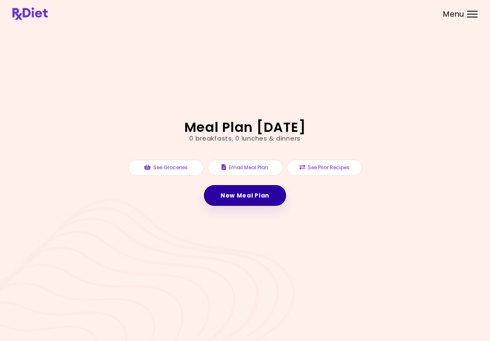
click at [264, 195] on link "New Meal Plan" at bounding box center [245, 195] width 82 height 21
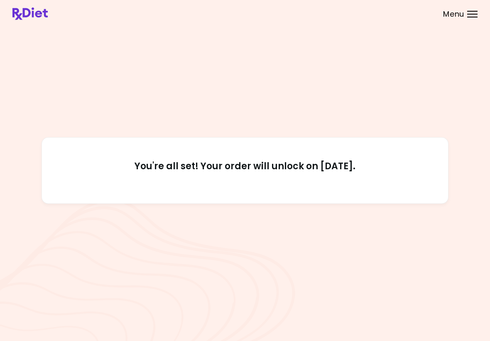
click at [451, 13] on span "Menu" at bounding box center [453, 13] width 21 height 7
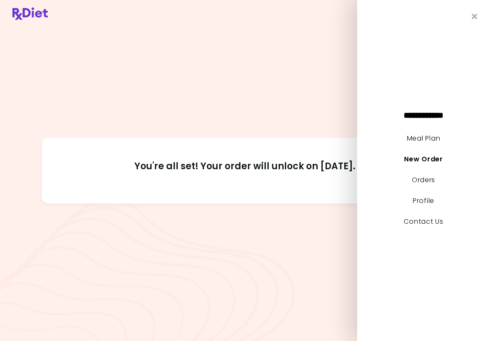
click at [436, 134] on link "Meal Plan" at bounding box center [423, 138] width 33 height 10
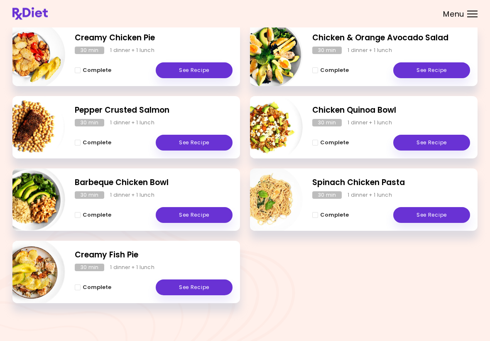
scroll to position [128, 0]
click at [200, 137] on link "See Recipe" at bounding box center [194, 143] width 77 height 16
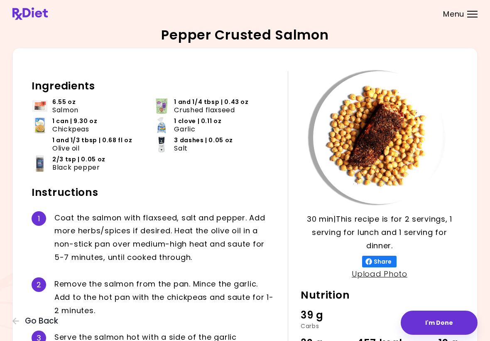
click at [30, 325] on span "Go Back" at bounding box center [41, 320] width 33 height 9
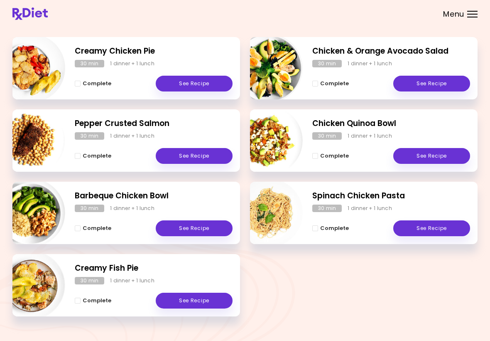
scroll to position [128, 0]
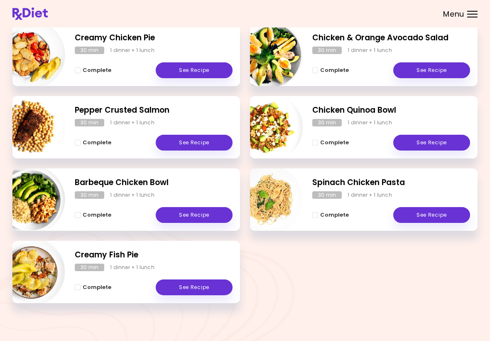
click at [442, 140] on link "See Recipe" at bounding box center [431, 143] width 77 height 16
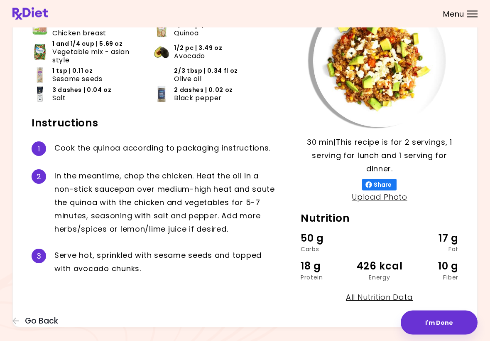
scroll to position [88, 0]
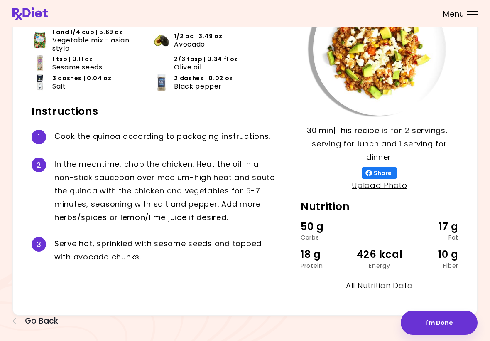
click at [47, 325] on span "Go Back" at bounding box center [41, 320] width 33 height 9
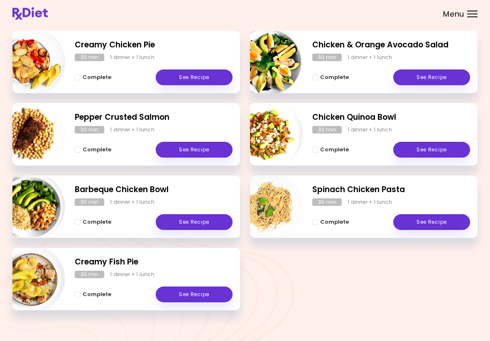
scroll to position [128, 0]
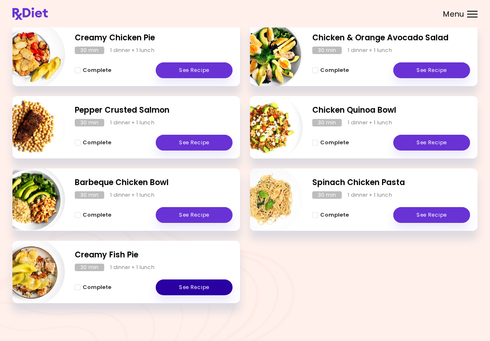
click at [202, 284] on link "See Recipe" at bounding box center [194, 287] width 77 height 16
